Goal: Information Seeking & Learning: Learn about a topic

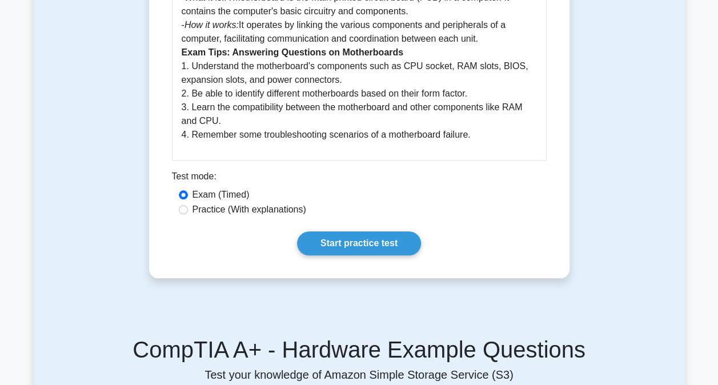
scroll to position [422, 0]
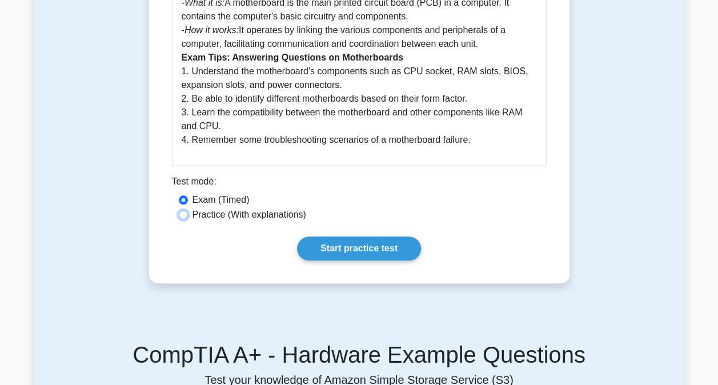
click at [183, 215] on input "Practice (With explanations)" at bounding box center [183, 214] width 9 height 9
radio input "true"
click at [377, 254] on link "Start practice test" at bounding box center [359, 248] width 124 height 24
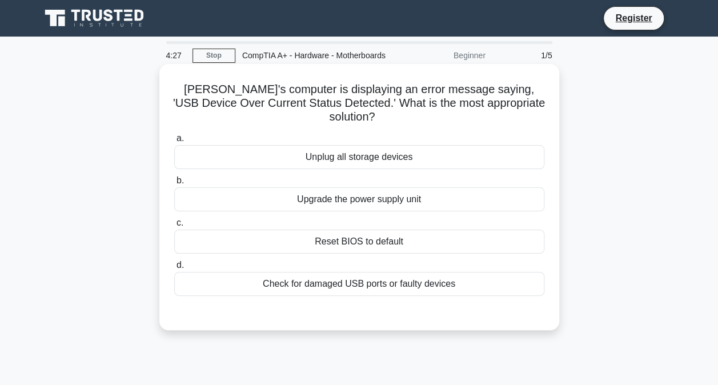
click at [356, 239] on div "Reset BIOS to default" at bounding box center [359, 242] width 370 height 24
click at [174, 227] on input "c. Reset BIOS to default" at bounding box center [174, 222] width 0 height 7
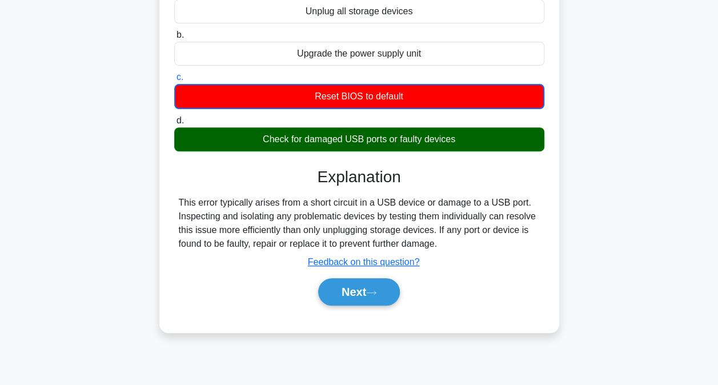
scroll to position [146, 0]
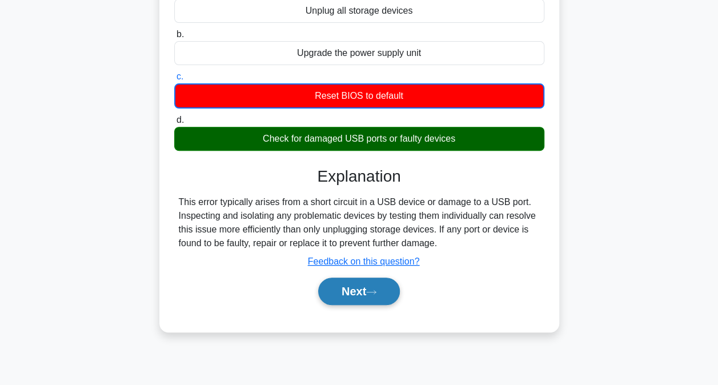
click at [348, 296] on button "Next" at bounding box center [359, 291] width 82 height 27
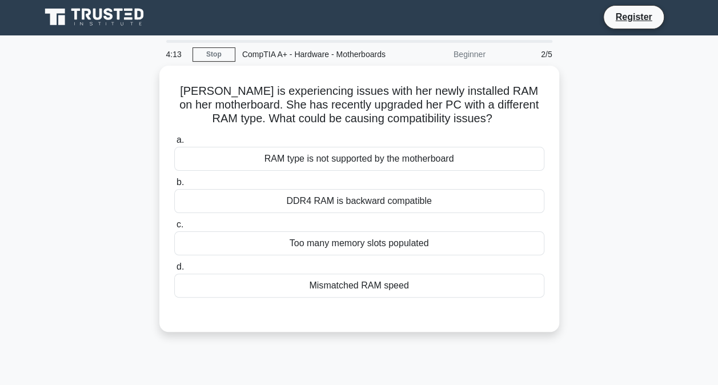
scroll to position [0, 0]
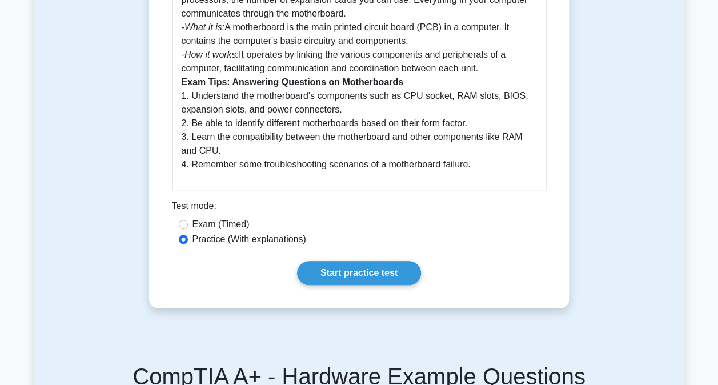
scroll to position [422, 0]
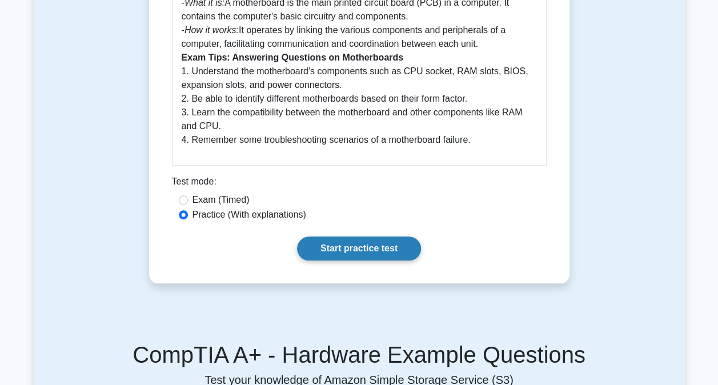
click at [369, 256] on link "Start practice test" at bounding box center [359, 248] width 124 height 24
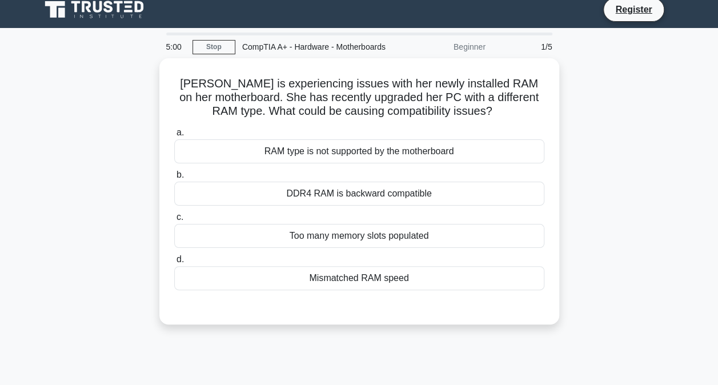
scroll to position [9, 0]
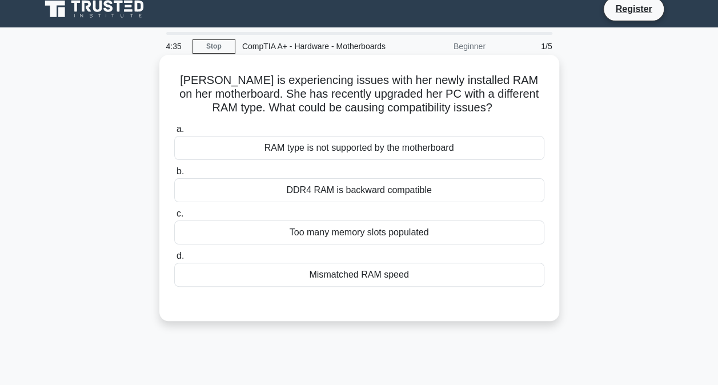
click at [399, 160] on div "RAM type is not supported by the motherboard" at bounding box center [359, 148] width 370 height 24
click at [174, 133] on input "a. RAM type is not supported by the motherboard" at bounding box center [174, 129] width 0 height 7
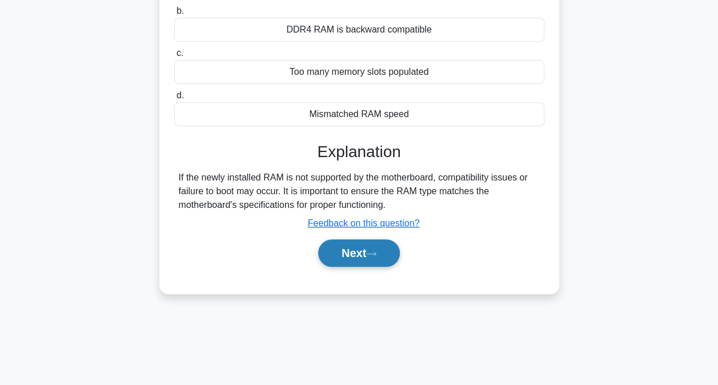
scroll to position [94, 0]
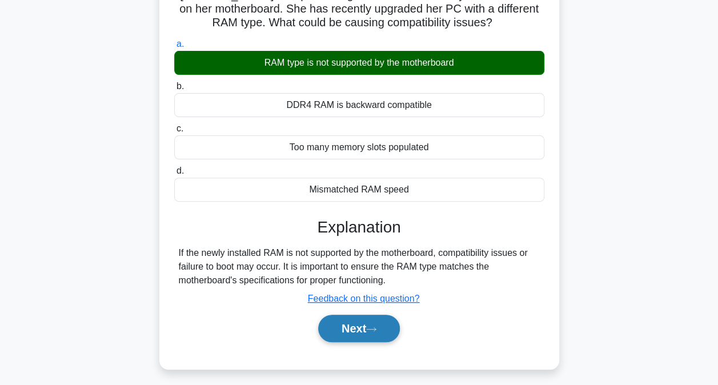
click at [363, 342] on button "Next" at bounding box center [359, 328] width 82 height 27
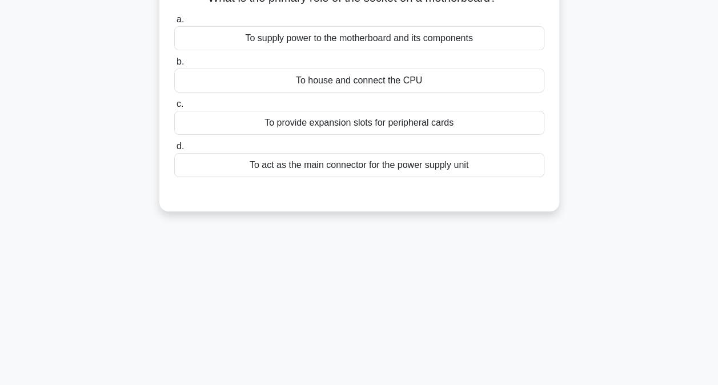
scroll to position [0, 0]
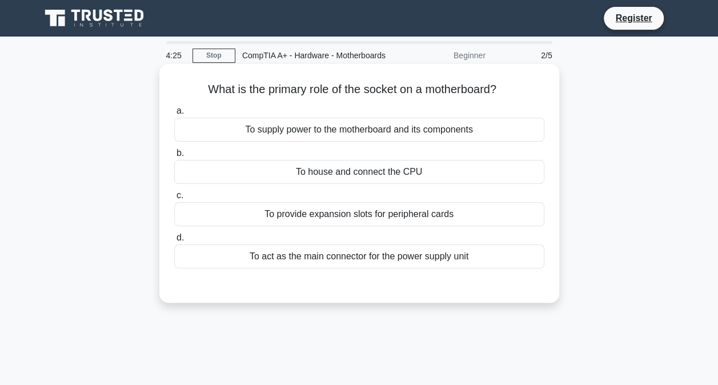
click at [360, 198] on div "a. To supply power to the motherboard and its components b. To house and connec…" at bounding box center [359, 186] width 384 height 169
click at [394, 184] on div "To house and connect the CPU" at bounding box center [359, 172] width 370 height 24
click at [174, 157] on input "b. To house and connect the CPU" at bounding box center [174, 153] width 0 height 7
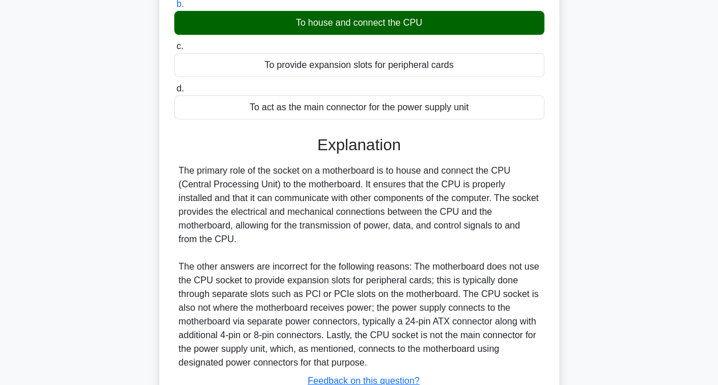
scroll to position [249, 0]
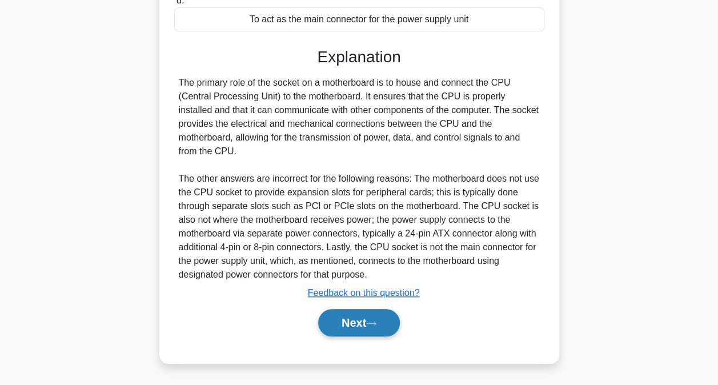
click at [370, 323] on button "Next" at bounding box center [359, 322] width 82 height 27
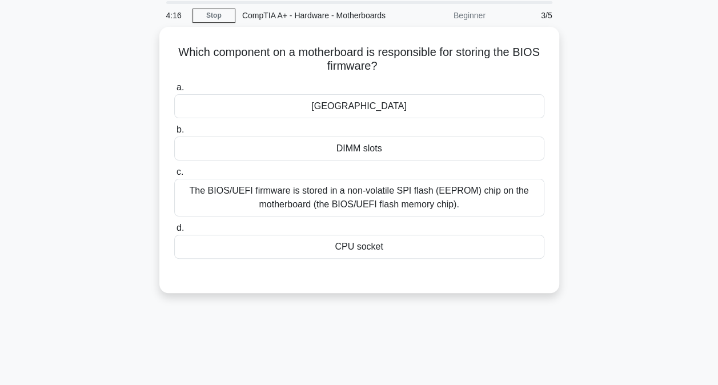
scroll to position [0, 0]
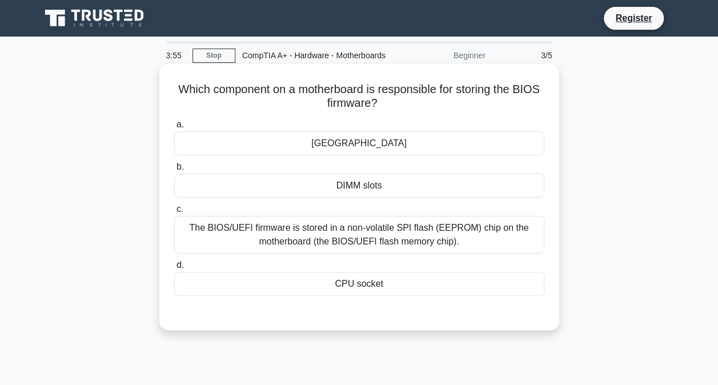
click at [383, 251] on div "The BIOS/UEFI firmware is stored in a non-volatile SPI flash (EEPROM) chip on t…" at bounding box center [359, 235] width 370 height 38
click at [174, 213] on input "c. The BIOS/UEFI firmware is stored in a non-volatile SPI flash (EEPROM) chip o…" at bounding box center [174, 209] width 0 height 7
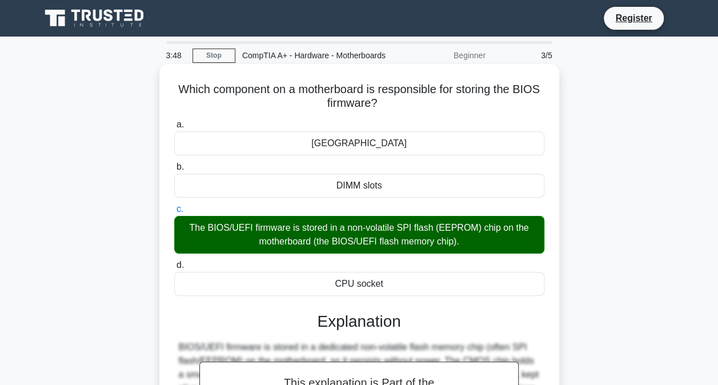
scroll to position [232, 0]
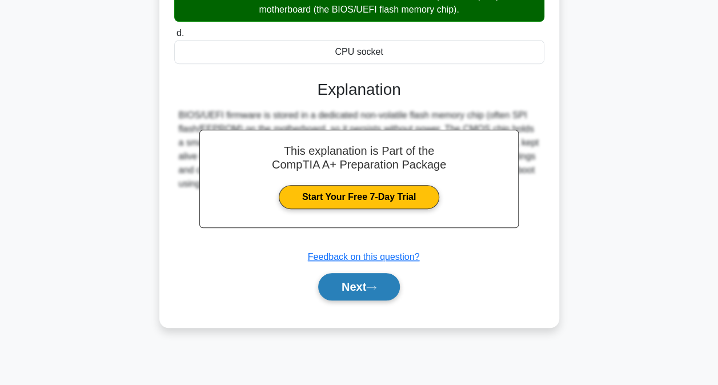
click at [391, 292] on button "Next" at bounding box center [359, 286] width 82 height 27
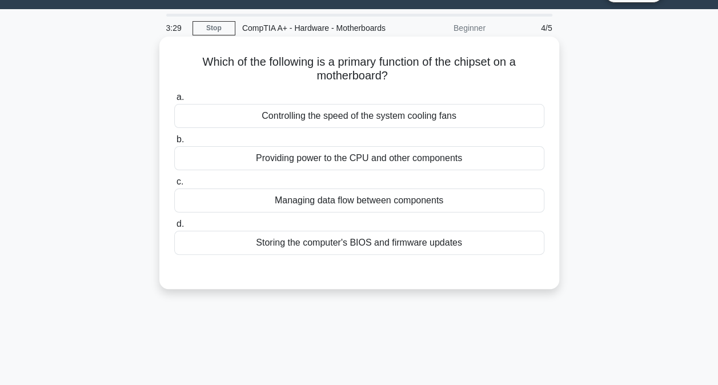
scroll to position [29, 0]
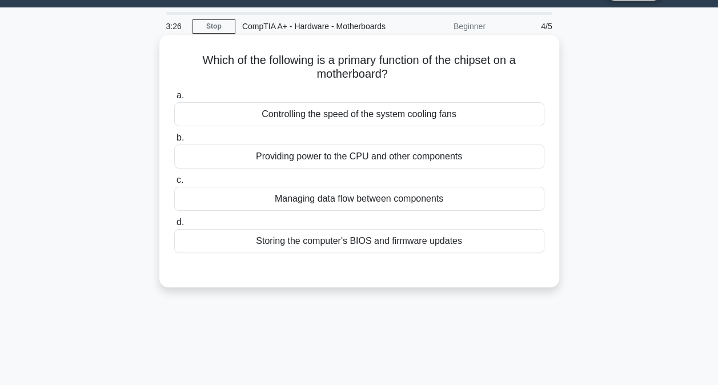
click at [352, 211] on div "Managing data flow between components" at bounding box center [359, 199] width 370 height 24
click at [174, 184] on input "c. Managing data flow between components" at bounding box center [174, 180] width 0 height 7
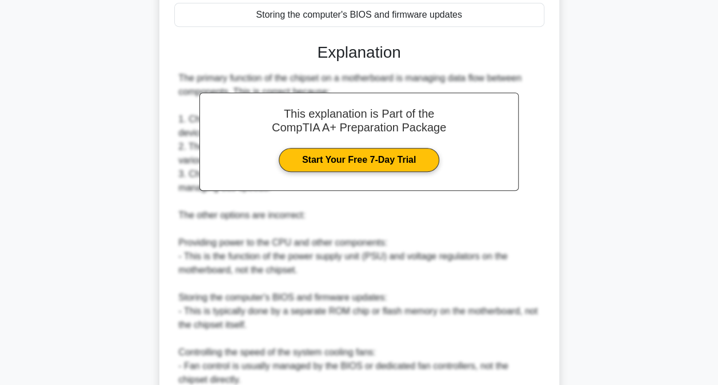
scroll to position [414, 0]
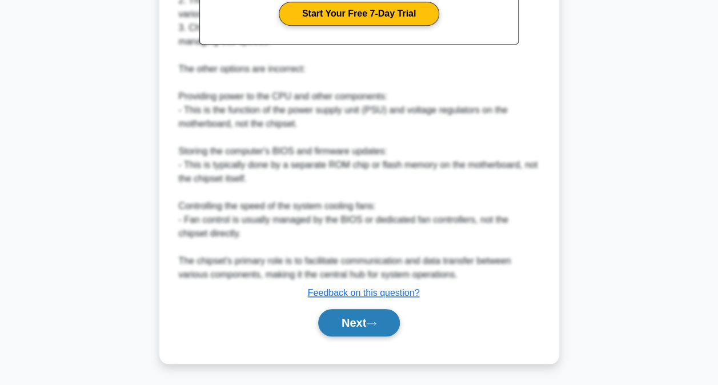
click at [358, 327] on button "Next" at bounding box center [359, 322] width 82 height 27
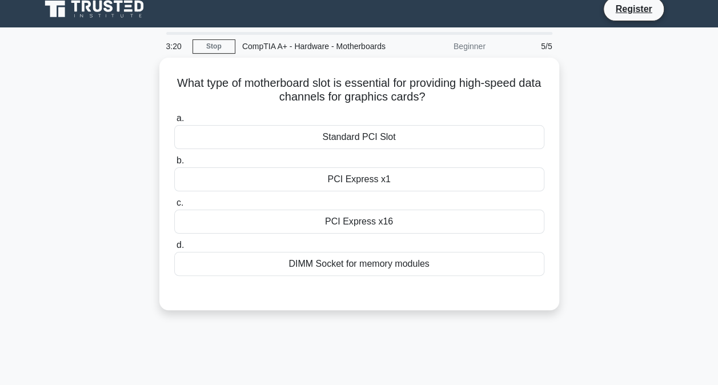
scroll to position [0, 0]
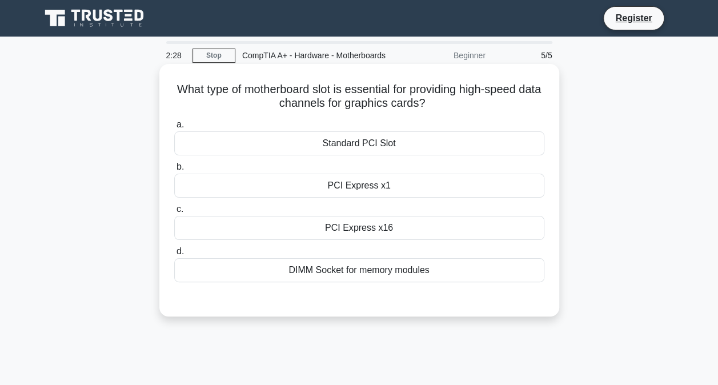
click at [452, 232] on div "PCI Express x16" at bounding box center [359, 228] width 370 height 24
click at [174, 213] on input "c. PCI Express x16" at bounding box center [174, 209] width 0 height 7
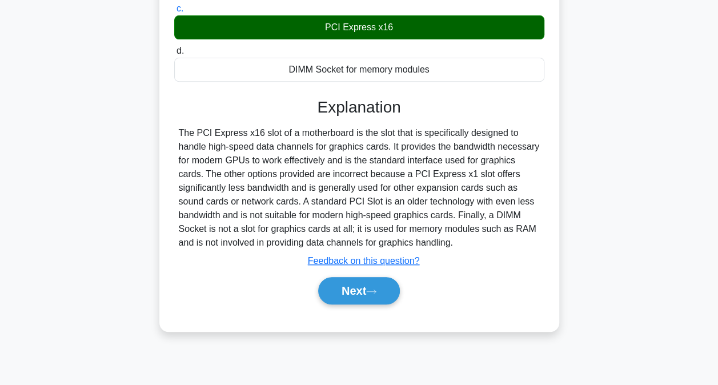
scroll to position [202, 0]
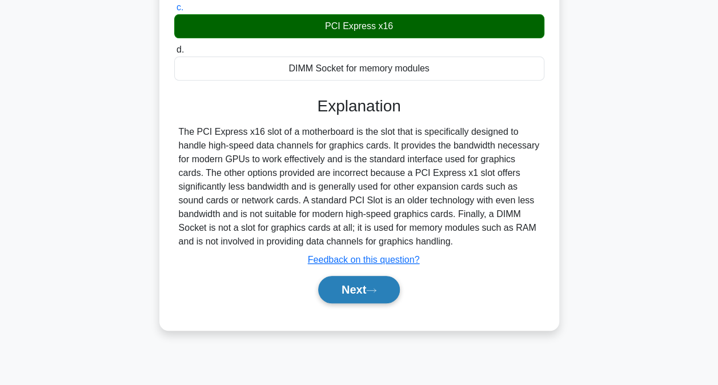
click at [367, 303] on button "Next" at bounding box center [359, 289] width 82 height 27
